Goal: Transaction & Acquisition: Purchase product/service

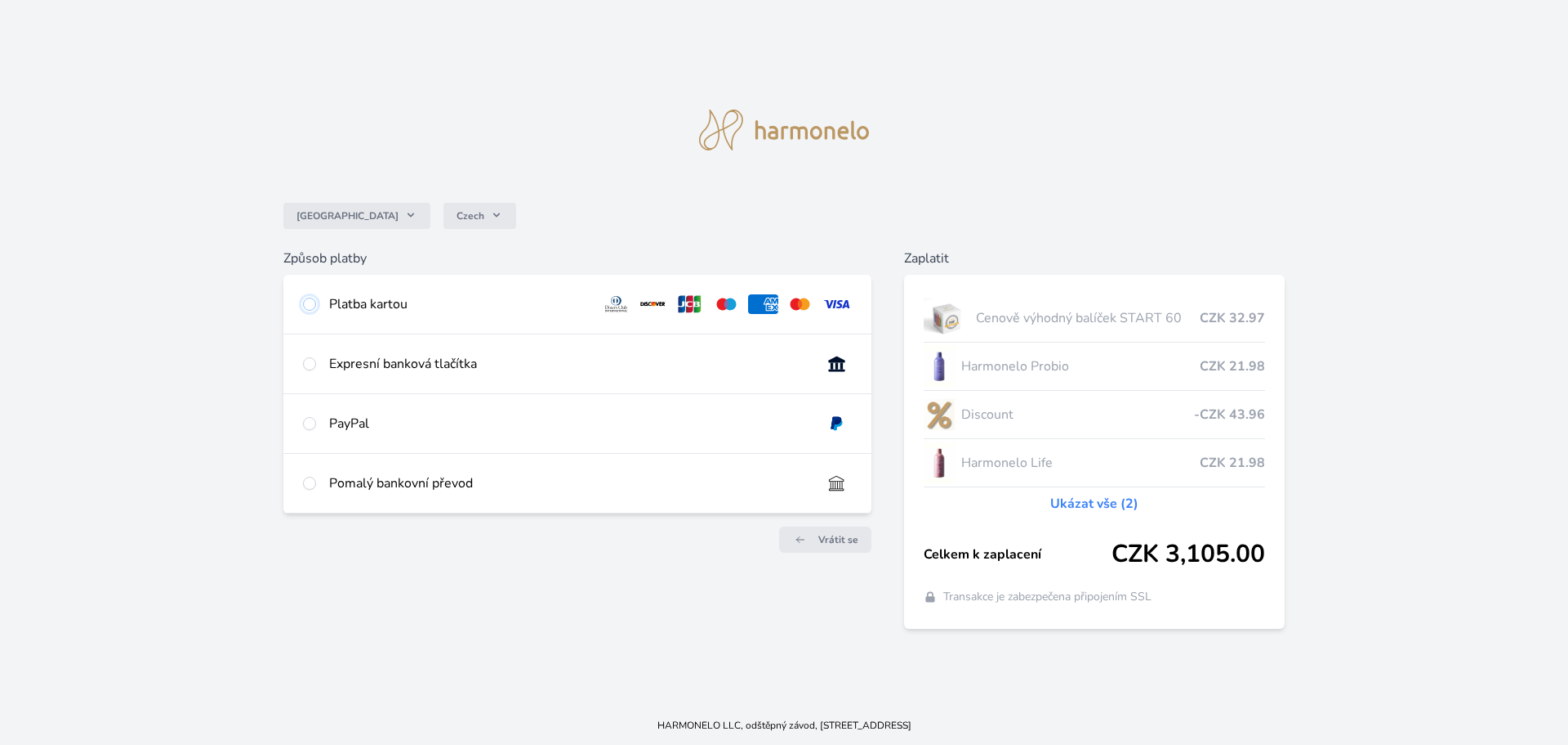
click at [311, 304] on input "radio" at bounding box center [309, 303] width 13 height 13
radio input "true"
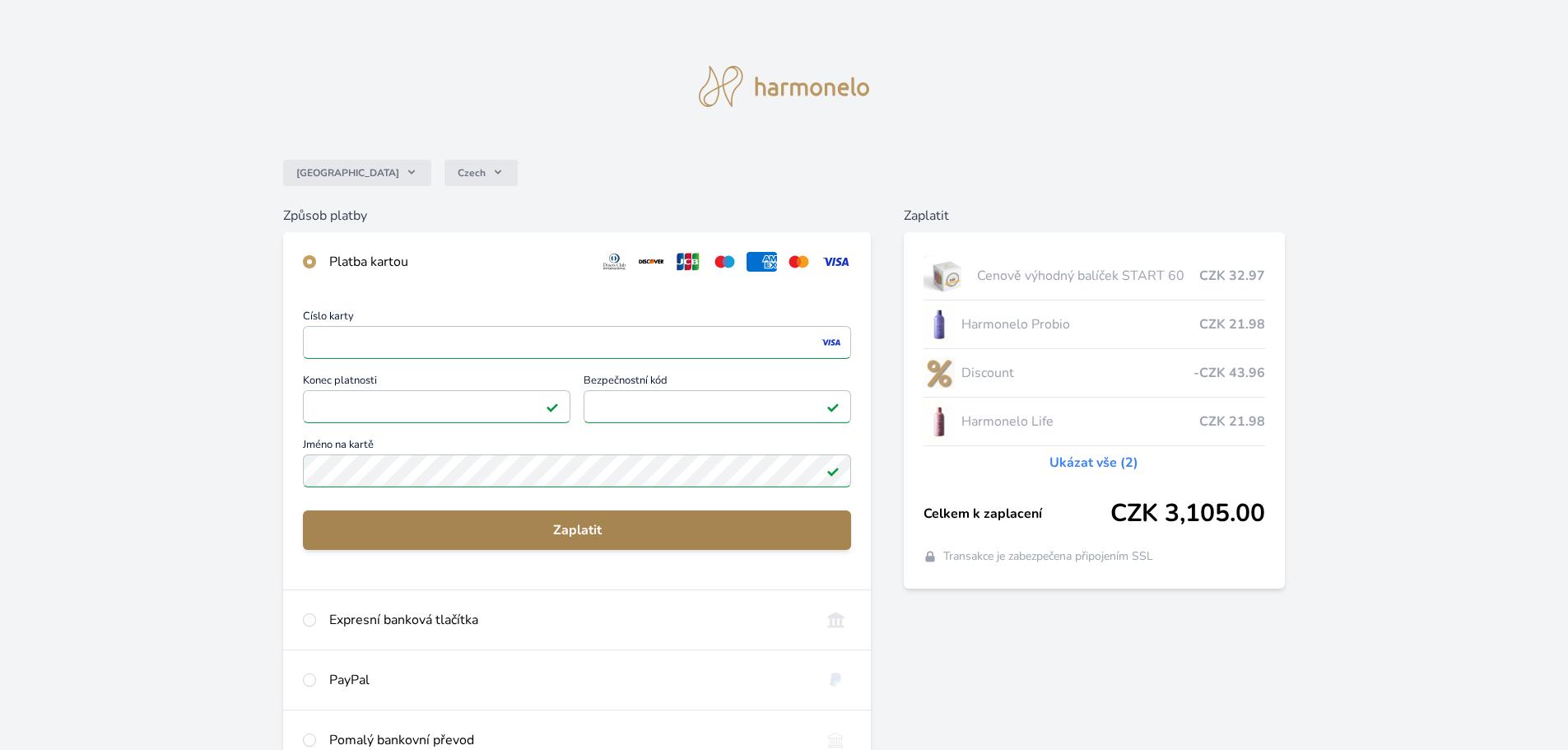
click at [603, 531] on span "Zaplatit" at bounding box center [576, 530] width 521 height 20
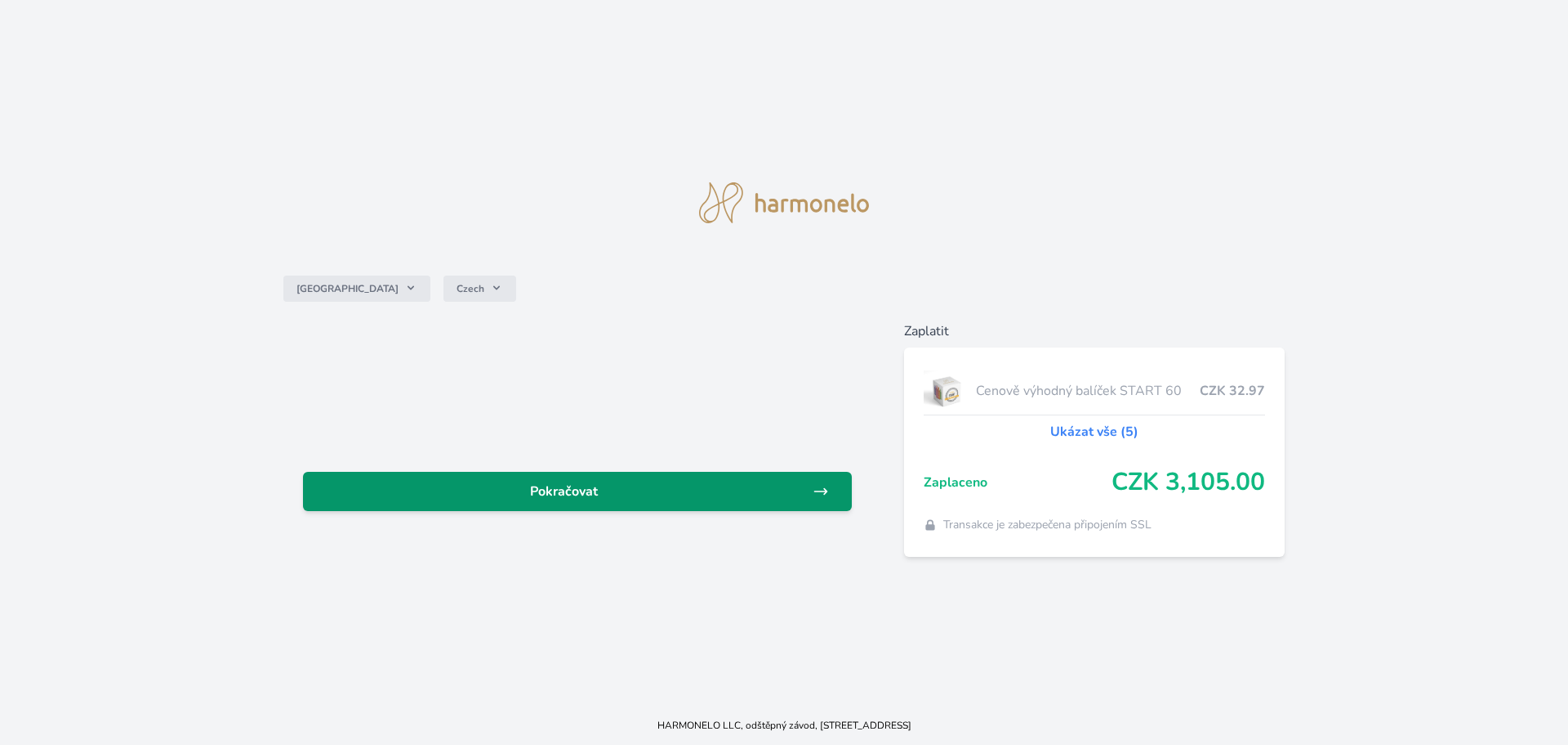
click at [588, 489] on span "Pokračovat" at bounding box center [564, 491] width 497 height 20
